Goal: Information Seeking & Learning: Check status

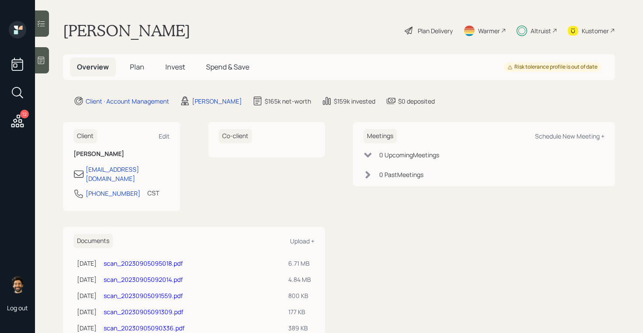
click at [545, 27] on div "Altruist" at bounding box center [540, 30] width 21 height 9
click at [172, 69] on span "Invest" at bounding box center [175, 67] width 20 height 10
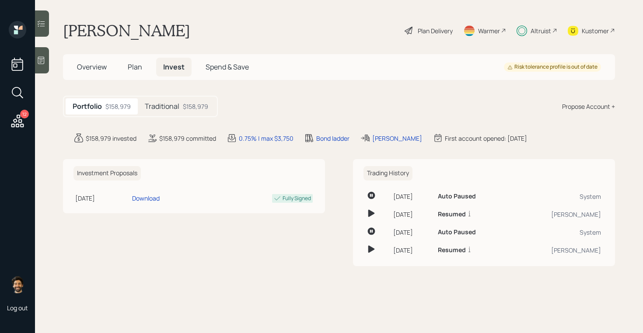
click at [161, 111] on div "Traditional $158,979" at bounding box center [176, 106] width 77 height 16
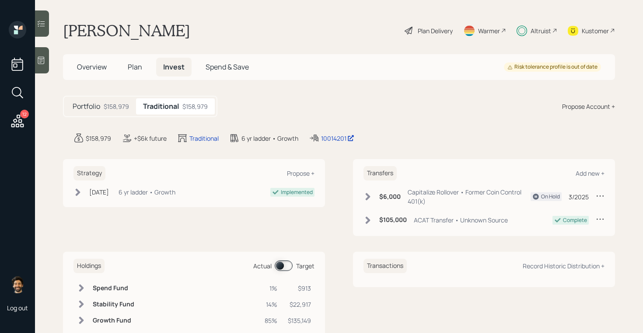
scroll to position [27, 0]
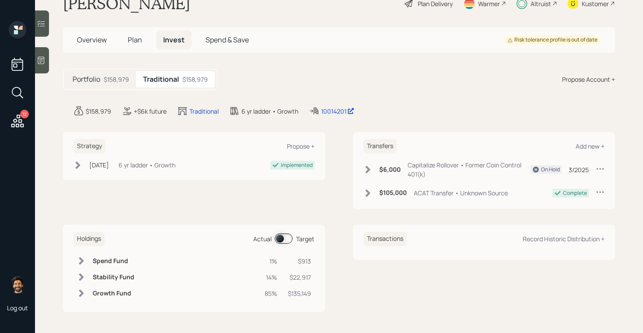
click at [283, 238] on span at bounding box center [284, 238] width 18 height 10
